Goal: Task Accomplishment & Management: Manage account settings

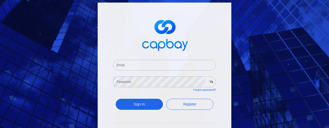
click at [163, 64] on input "Email" at bounding box center [164, 65] width 103 height 11
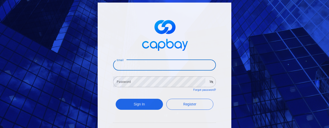
type input "shengxingt@gmail.com"
click at [137, 74] on form "Email shengxingt@gmail.com Email Password Password Forgot password? Sign In Reg…" at bounding box center [164, 86] width 103 height 64
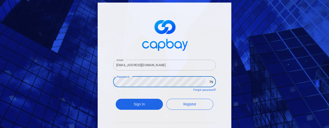
click at [116, 99] on button "Sign In" at bounding box center [139, 104] width 47 height 11
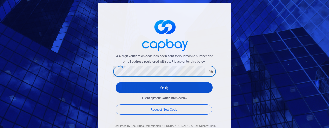
click at [139, 87] on button "Verify" at bounding box center [164, 87] width 97 height 11
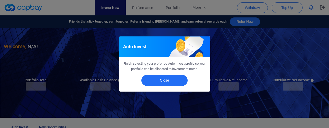
checkbox input "true"
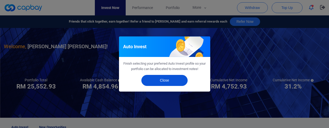
click at [170, 79] on button "Close" at bounding box center [164, 80] width 46 height 11
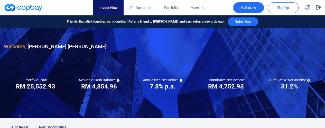
click at [235, 6] on button "Withdraw" at bounding box center [248, 7] width 31 height 11
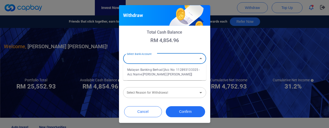
click at [180, 60] on input "Select Bank Account" at bounding box center [160, 59] width 71 height 10
click at [174, 74] on li "Malayan Banking Berhad [Acc No: 112893133325 - Acc Name:Grace Tan Sheng Xin]" at bounding box center [164, 72] width 83 height 12
type input "Malayan Banking Berhad [Acc No: 112893133325 - Acc Name:Grace Tan Sheng Xin]"
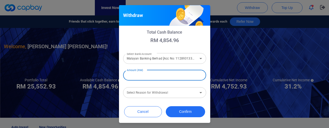
click at [175, 76] on input "Amount (RM)" at bounding box center [164, 75] width 83 height 11
type input "RM 4,000"
click at [177, 99] on div "Total Cash Balance RM 4,854.96 Select Bank Account Malayan Banking Berhad [Acc …" at bounding box center [164, 65] width 91 height 78
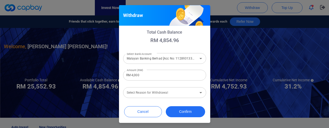
click at [178, 96] on input "Select Reason for Withdrawal" at bounding box center [160, 93] width 71 height 10
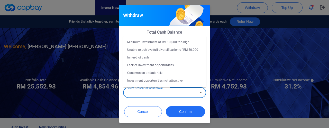
click at [177, 56] on li "In need of cash" at bounding box center [164, 58] width 83 height 8
type input "In need of cash"
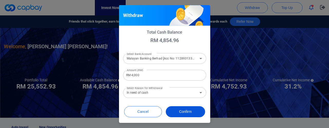
click at [187, 108] on button "Confirm" at bounding box center [185, 111] width 39 height 11
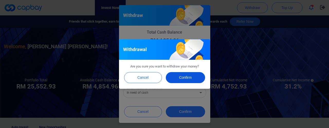
click at [181, 78] on button "Confirm" at bounding box center [185, 77] width 39 height 11
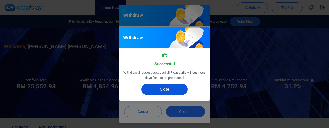
click at [168, 86] on button "Close" at bounding box center [164, 89] width 46 height 11
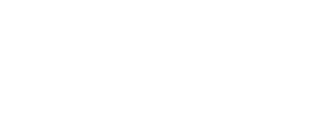
checkbox input "true"
